Goal: Task Accomplishment & Management: Use online tool/utility

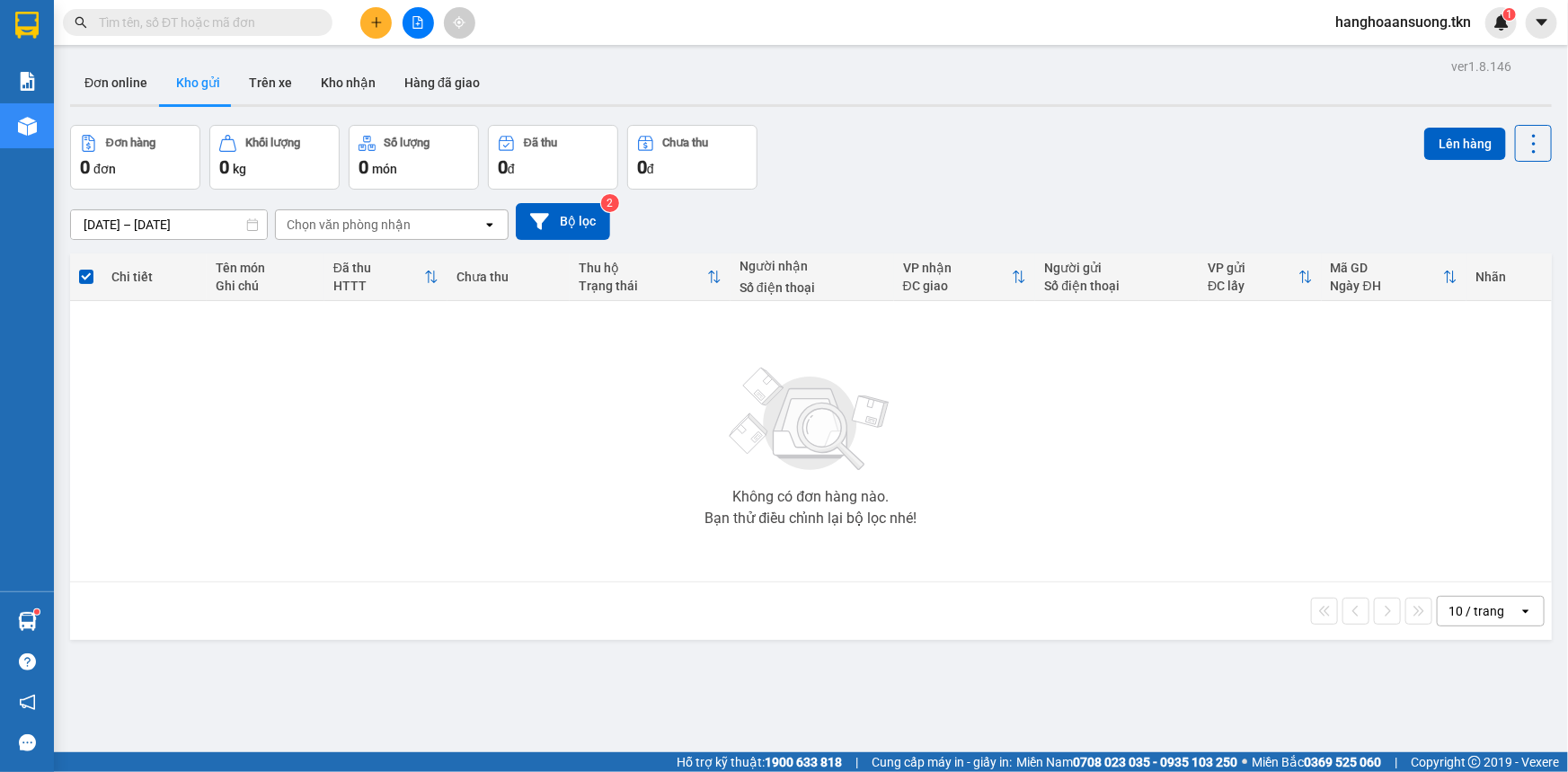
click at [198, 91] on button "Kho gửi" at bounding box center [197, 83] width 73 height 43
click at [254, 80] on button "Trên xe" at bounding box center [270, 83] width 72 height 43
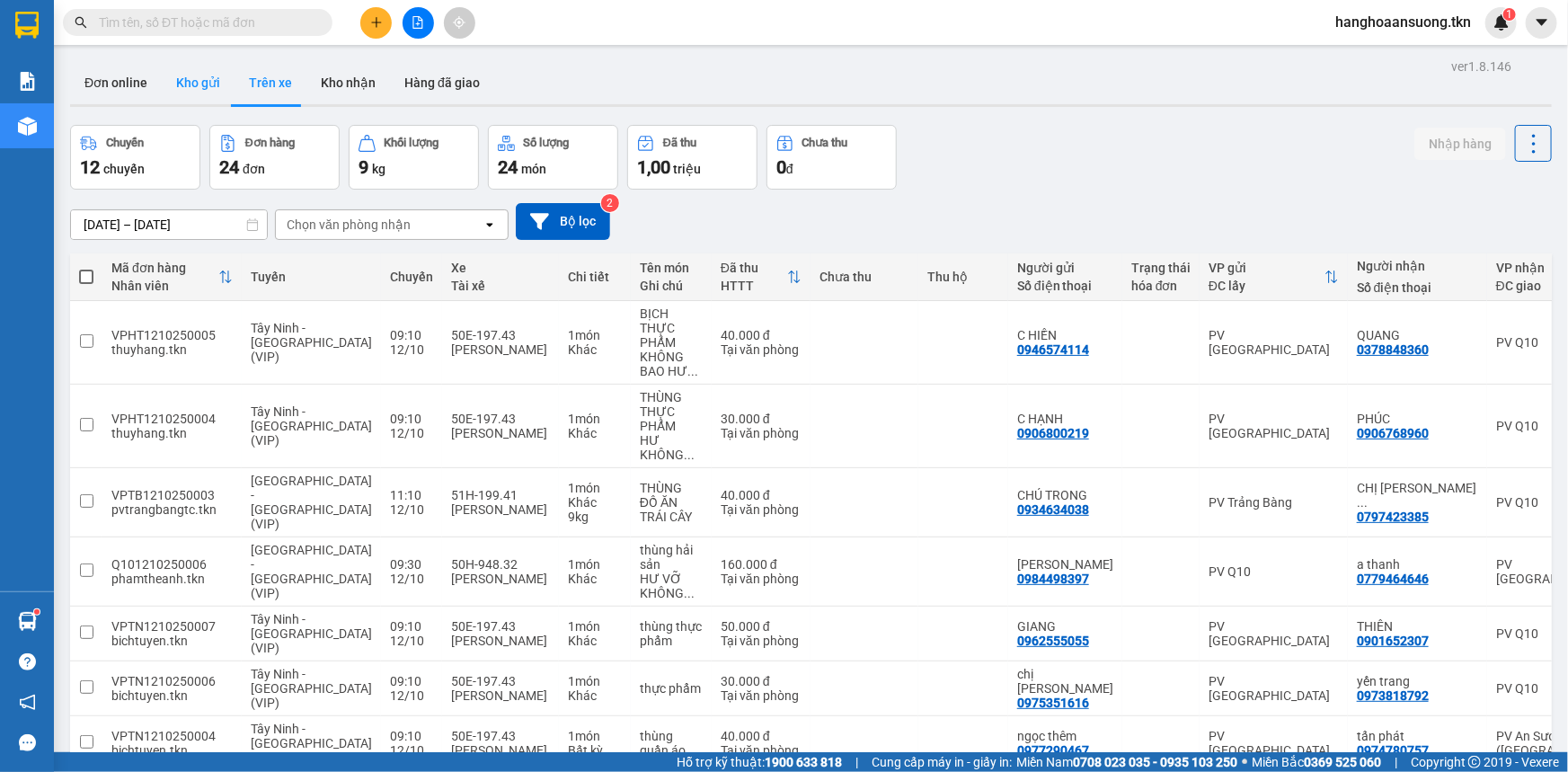
click at [198, 92] on button "Kho gửi" at bounding box center [197, 83] width 73 height 43
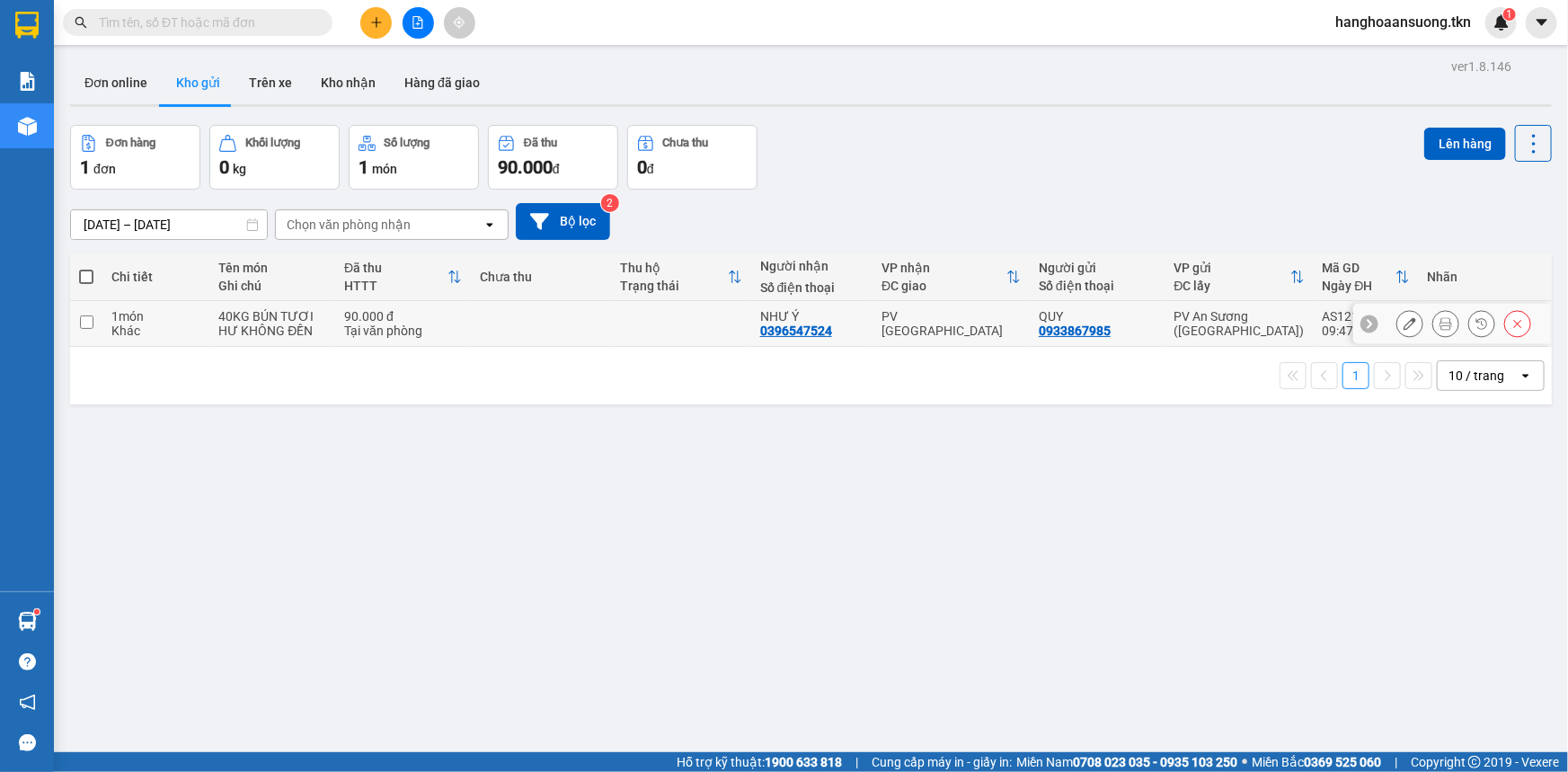
click at [115, 314] on div "1 món" at bounding box center [155, 316] width 89 height 15
checkbox input "true"
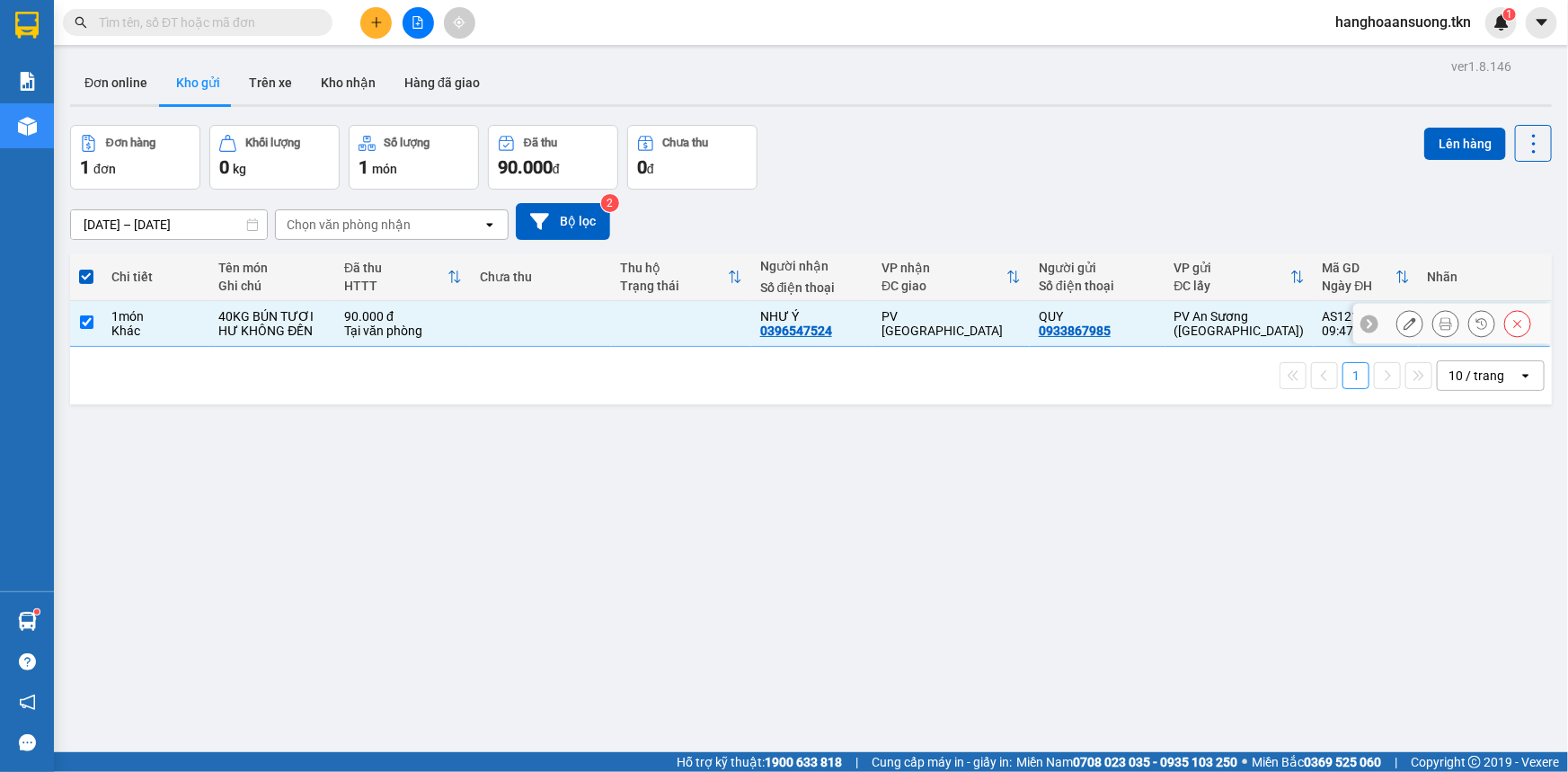
click at [1439, 321] on icon at bounding box center [1446, 324] width 13 height 13
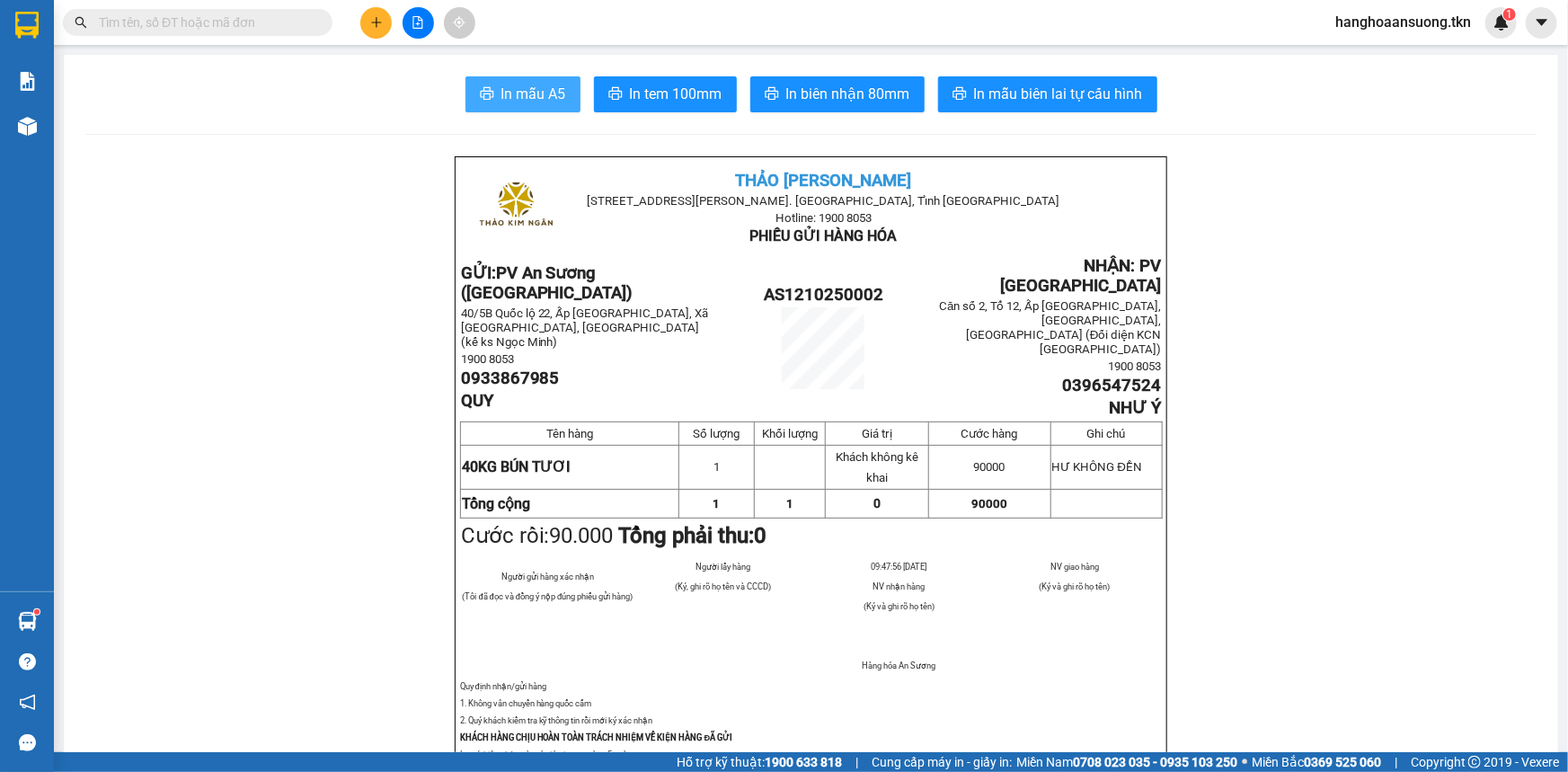
click at [539, 95] on span "In mẫu A5" at bounding box center [534, 94] width 64 height 22
